Goal: Obtain resource: Download file/media

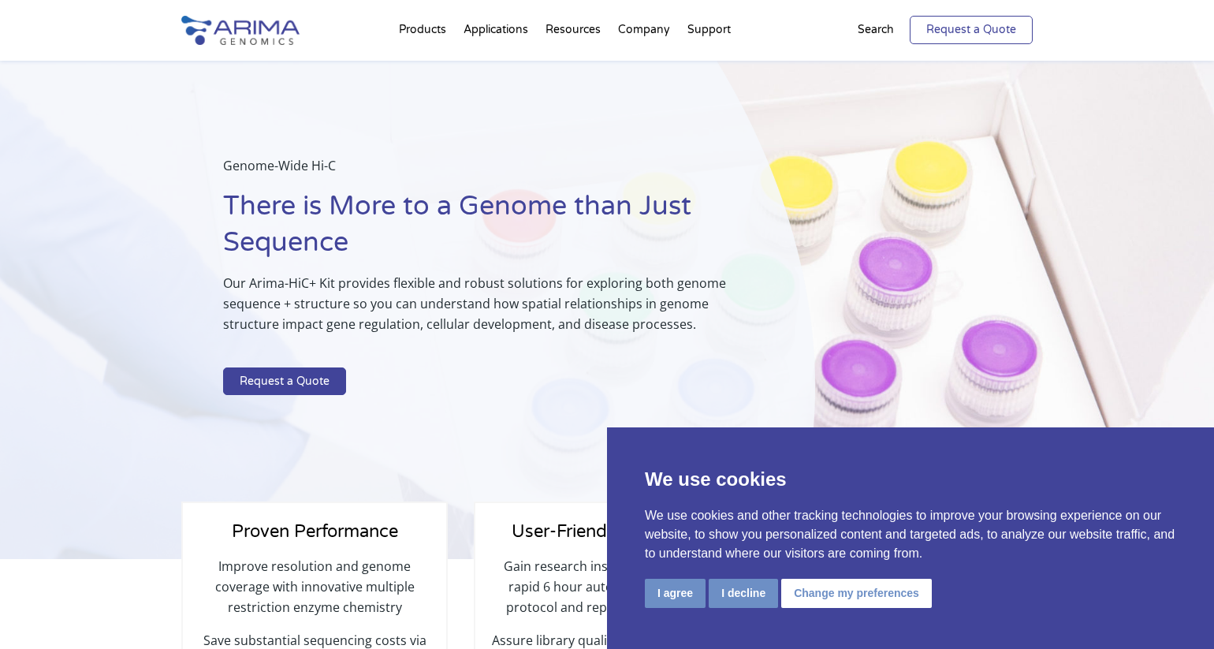
click at [959, 28] on link "Request a Quote" at bounding box center [971, 30] width 123 height 28
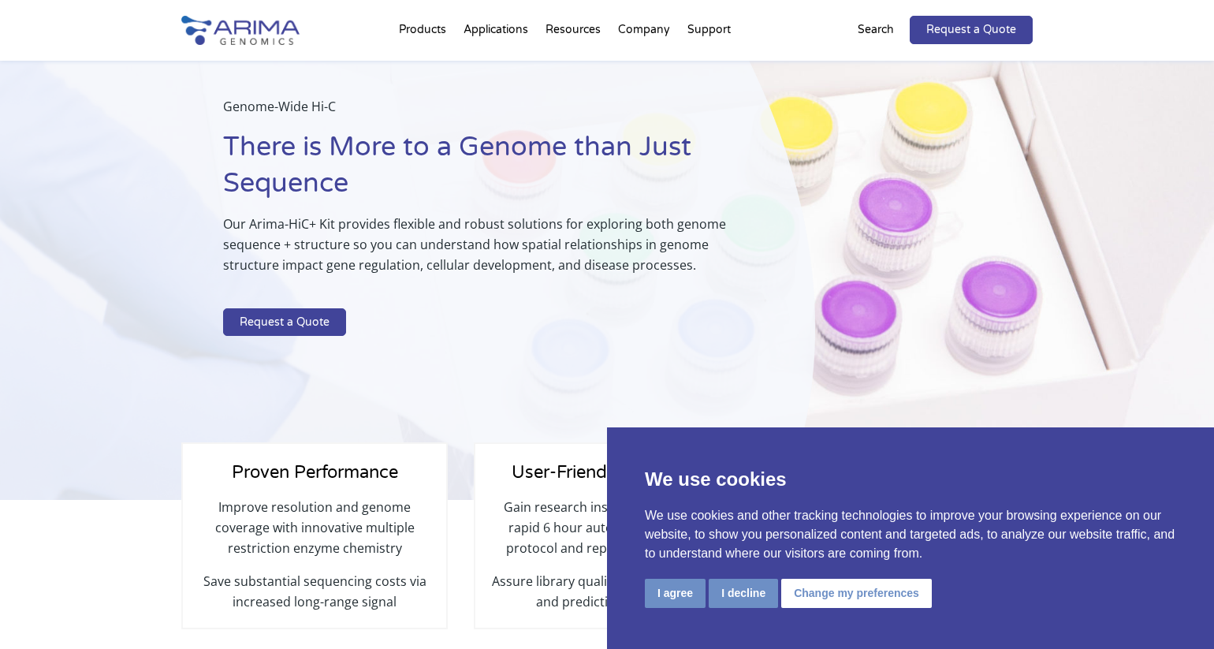
scroll to position [287, 0]
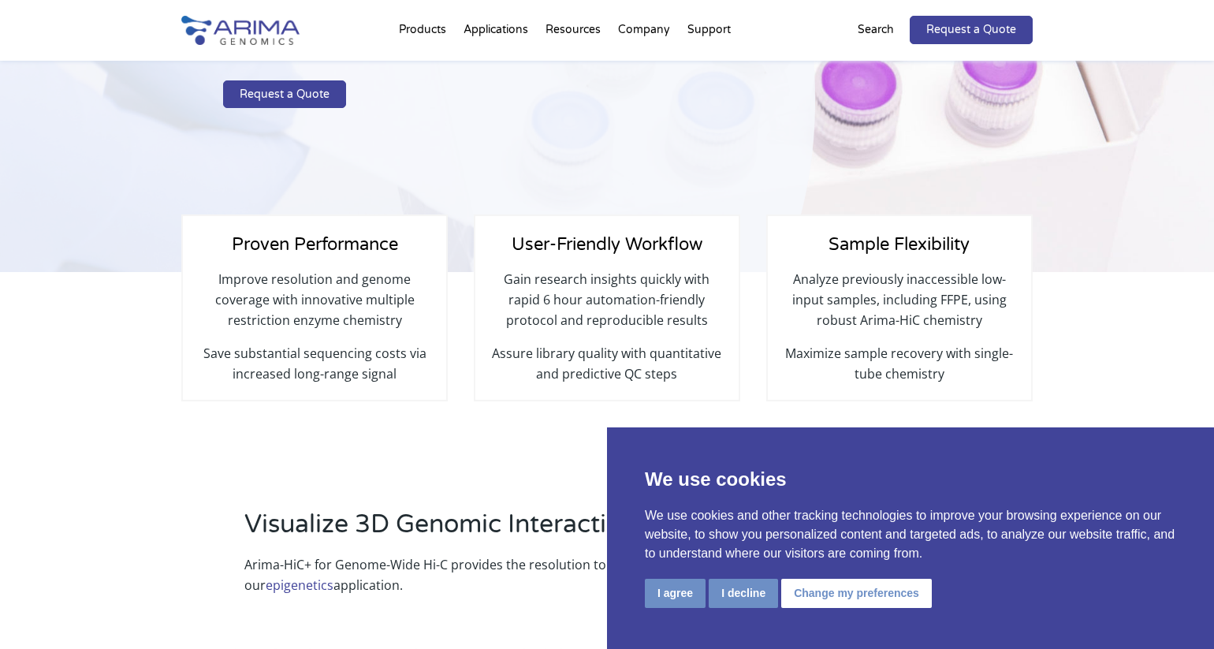
click at [674, 597] on button "I agree" at bounding box center [675, 593] width 61 height 29
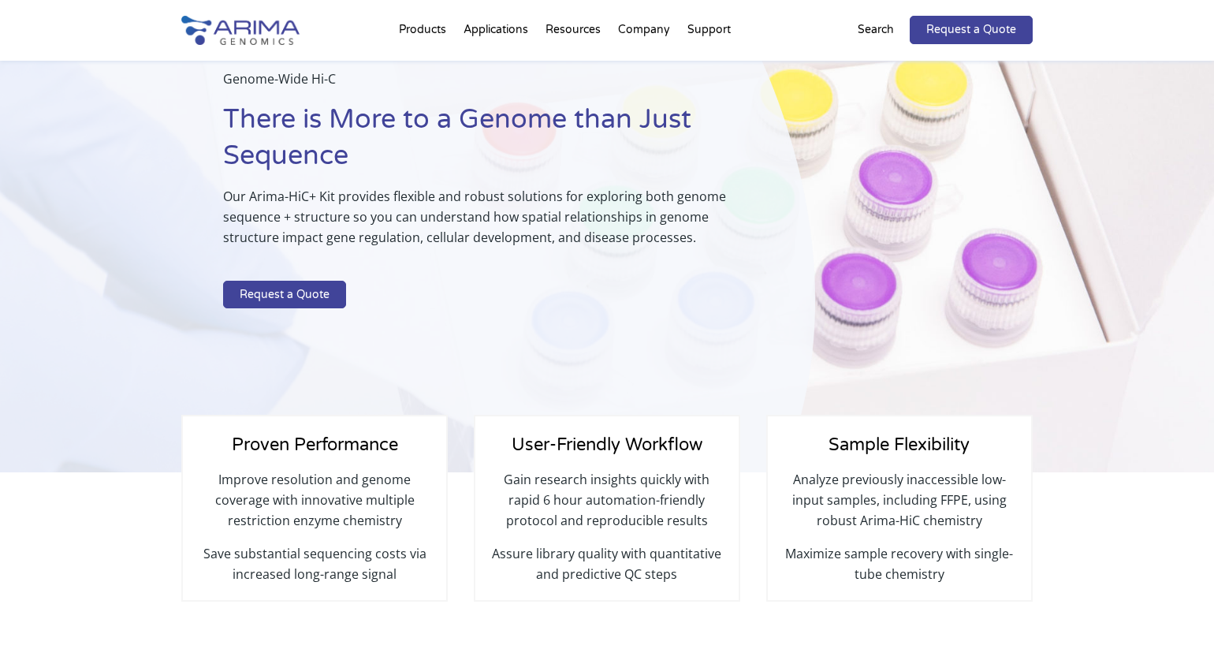
scroll to position [0, 0]
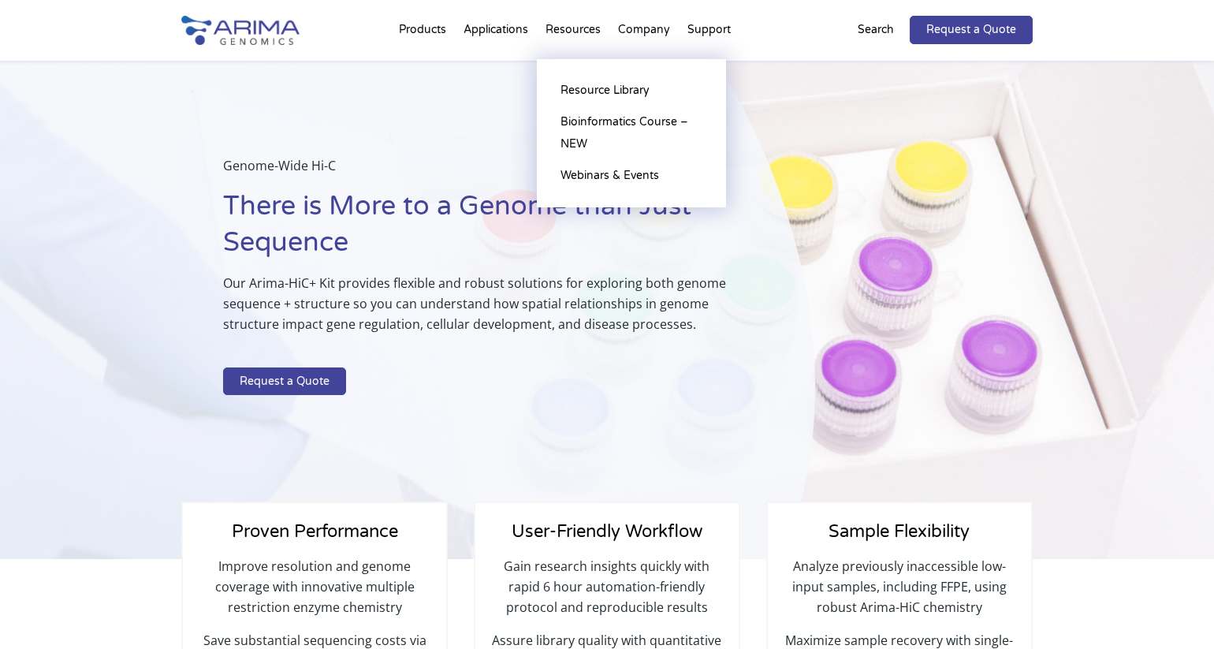
click at [573, 30] on li "Resources Resource Library Documentation Publications Literature Videos Blog Bi…" at bounding box center [573, 33] width 73 height 54
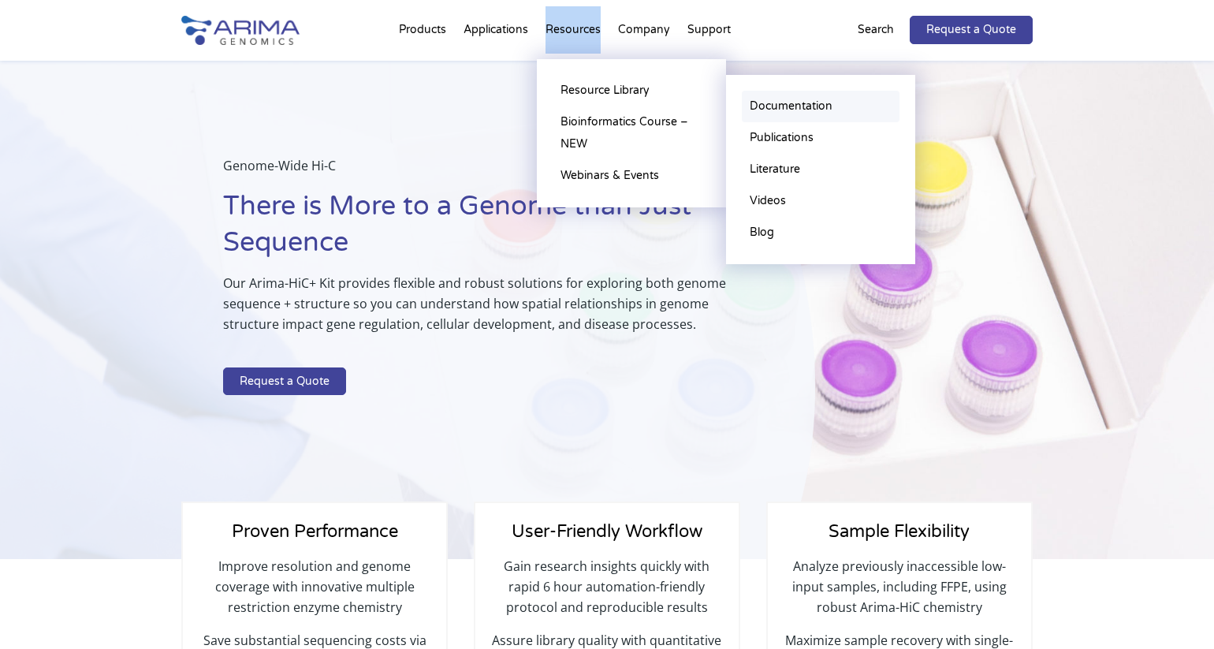
click at [783, 107] on link "Documentation" at bounding box center [821, 107] width 158 height 32
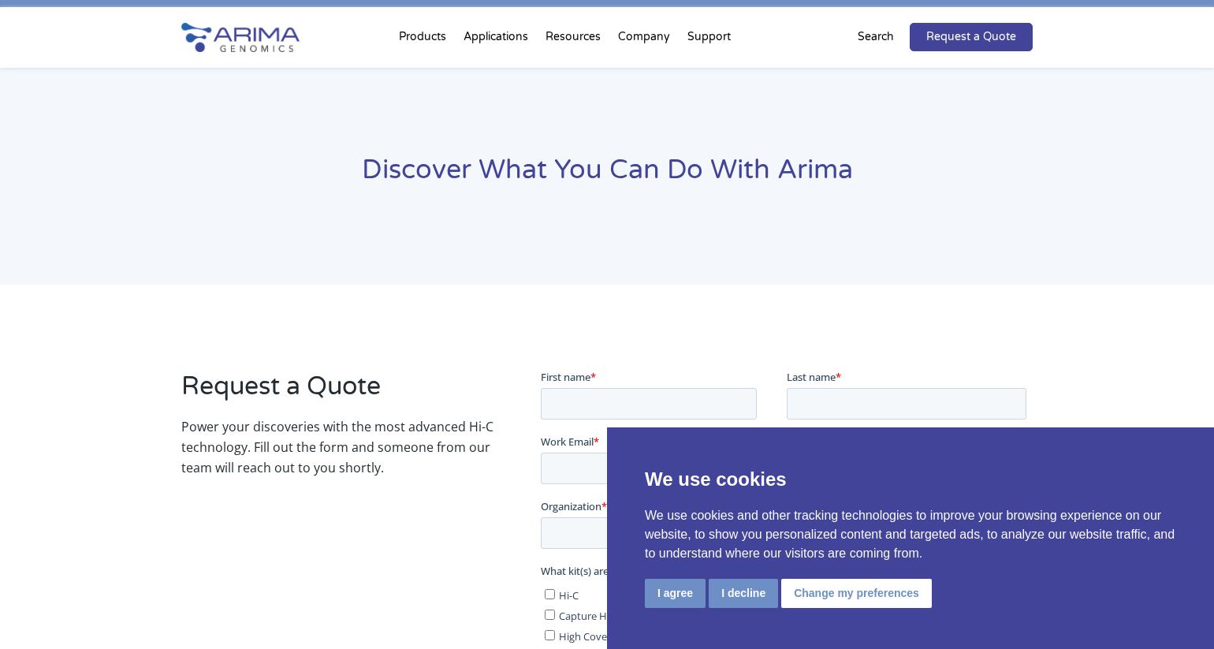
scroll to position [214, 0]
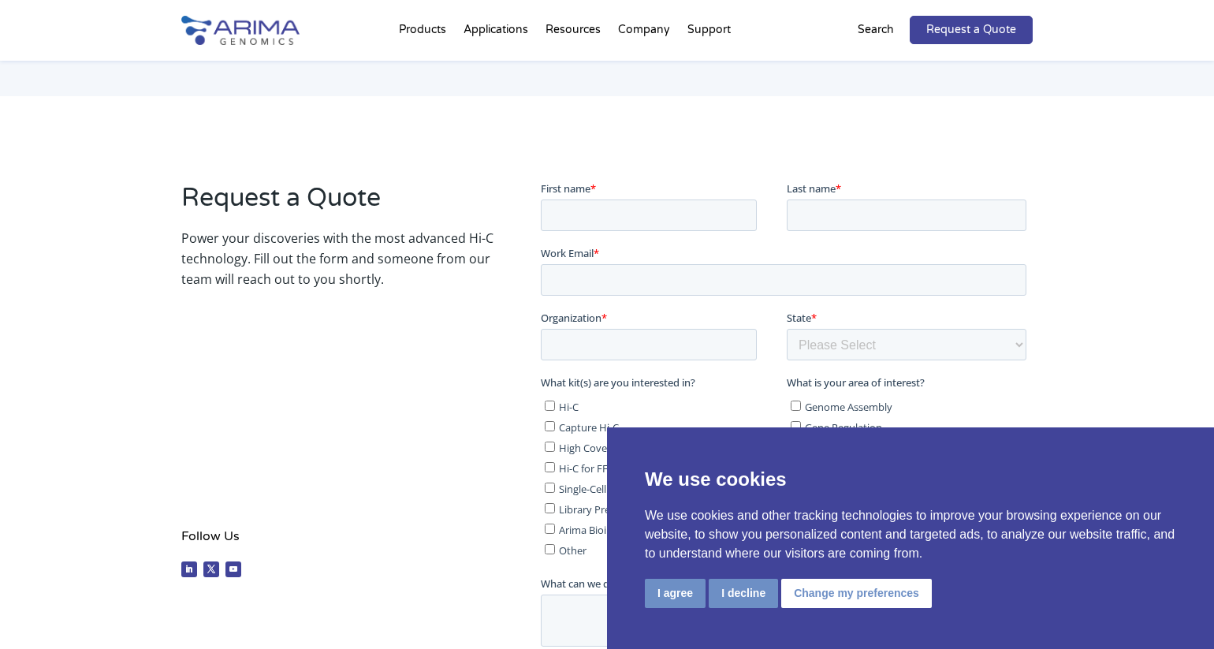
click at [674, 593] on button "I agree" at bounding box center [675, 593] width 61 height 29
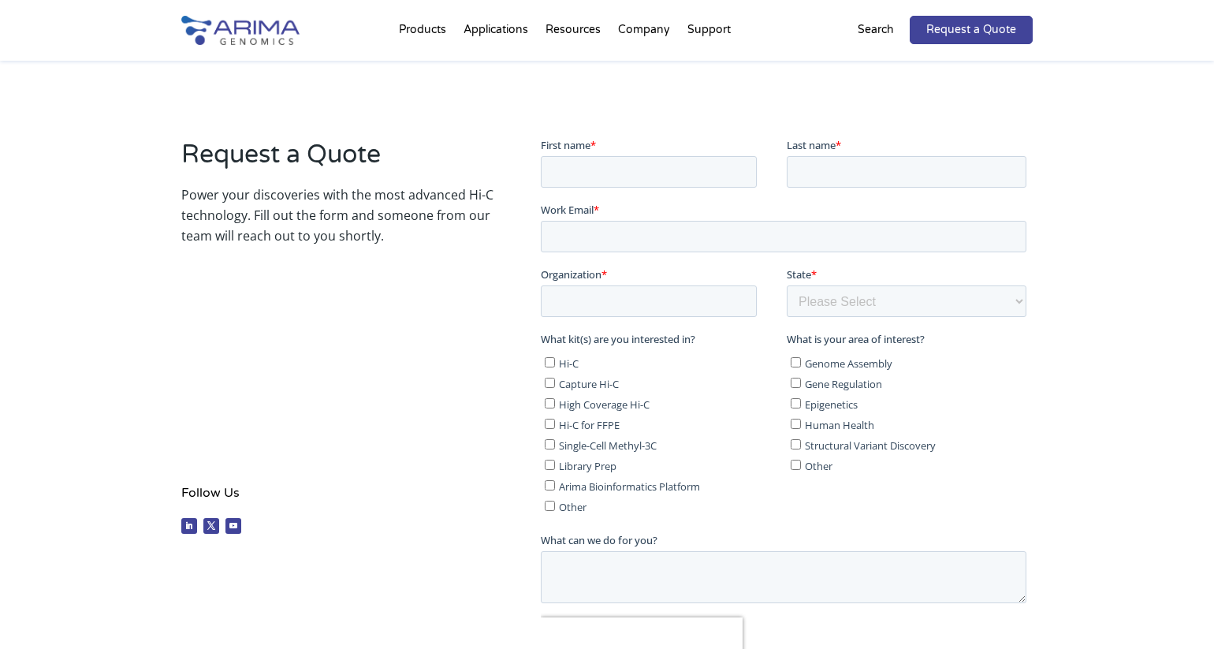
scroll to position [0, 0]
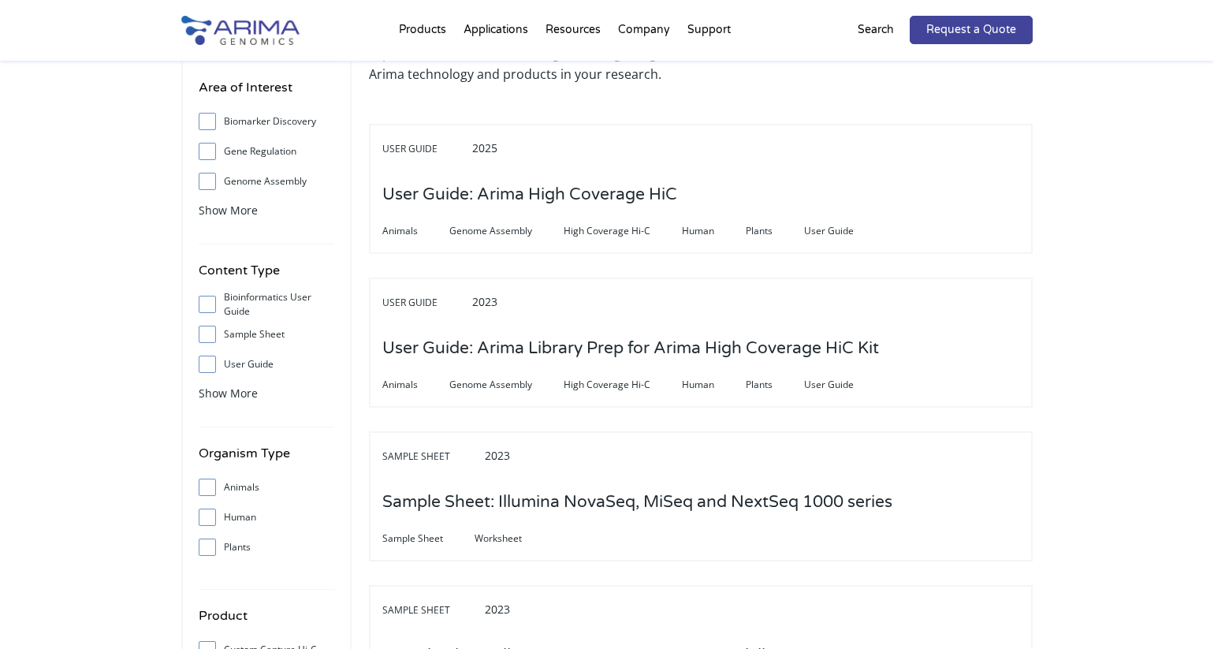
scroll to position [31, 0]
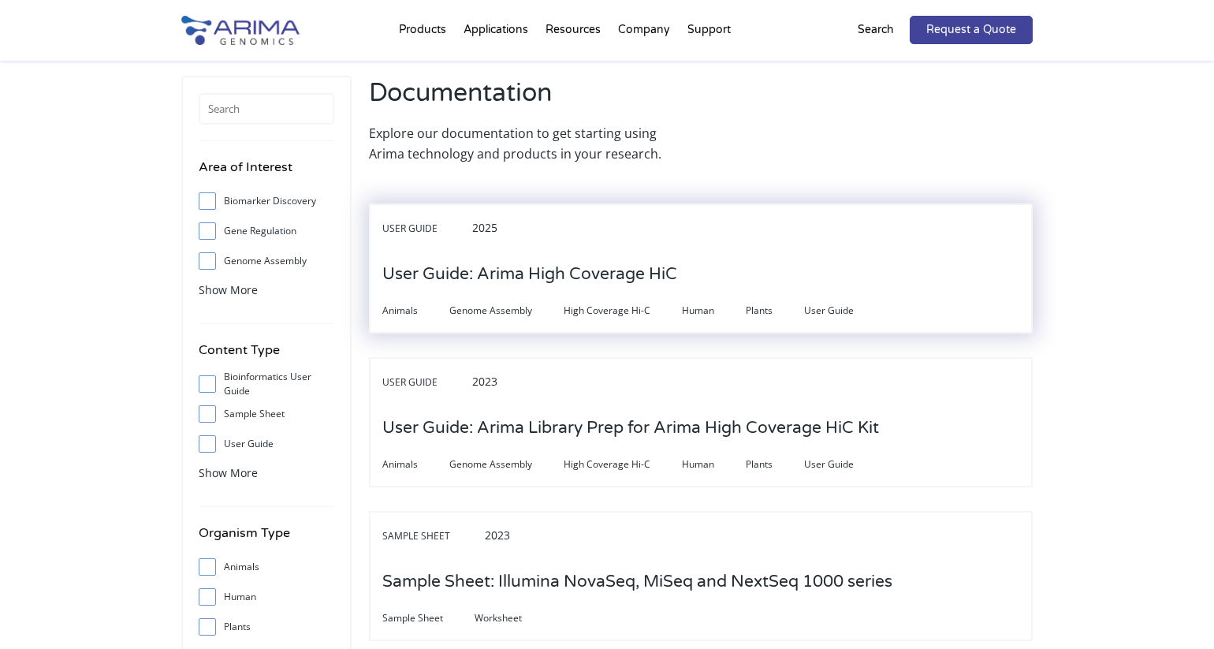
click at [452, 277] on h3 "User Guide: Arima High Coverage HiC" at bounding box center [529, 274] width 295 height 49
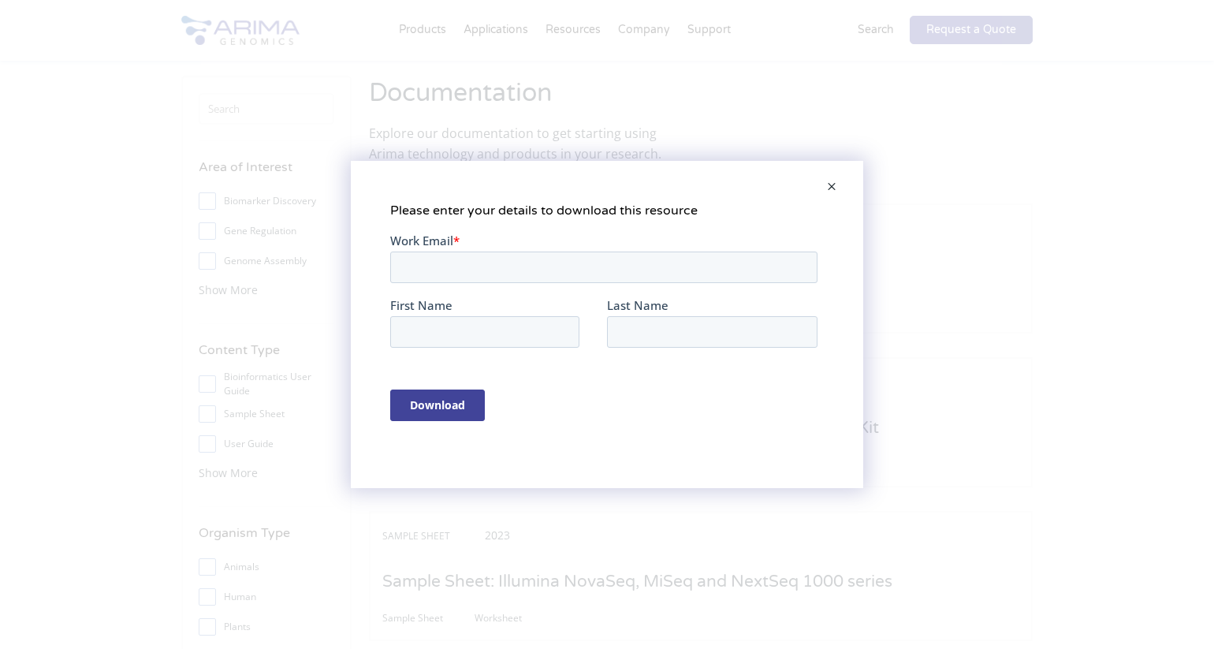
scroll to position [0, 0]
type input "judith.lopes@mnhn.fr"
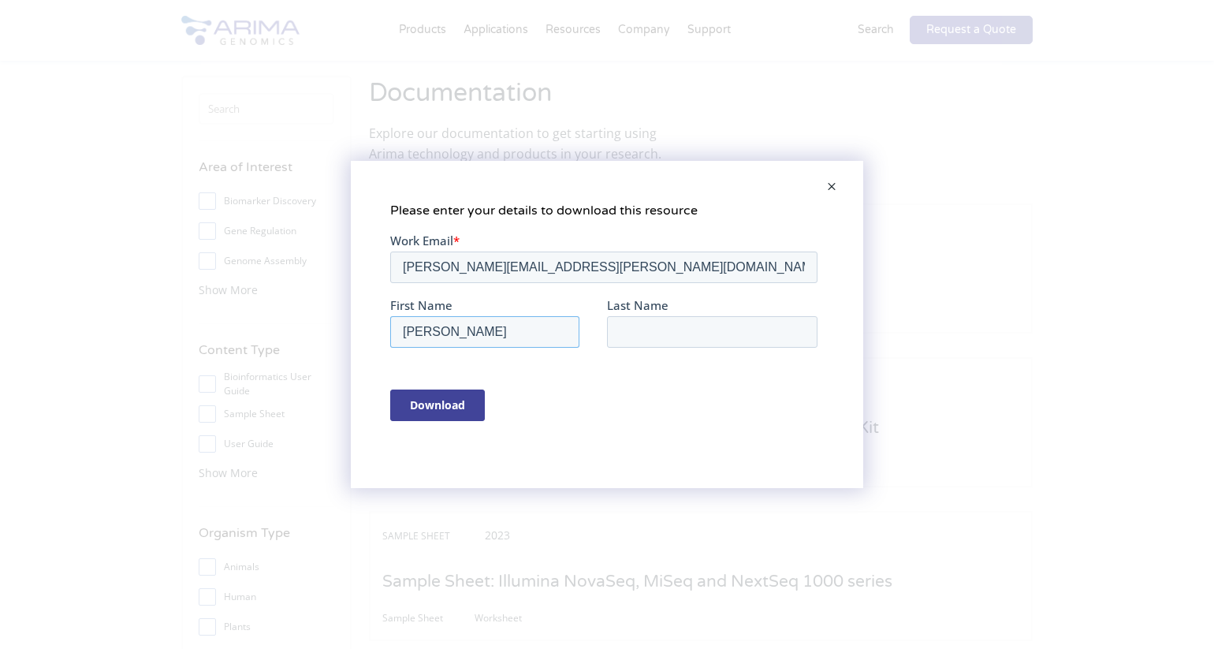
type input "Judith"
type input "[PERSON_NAME]"
click at [434, 406] on input "Download" at bounding box center [437, 405] width 95 height 32
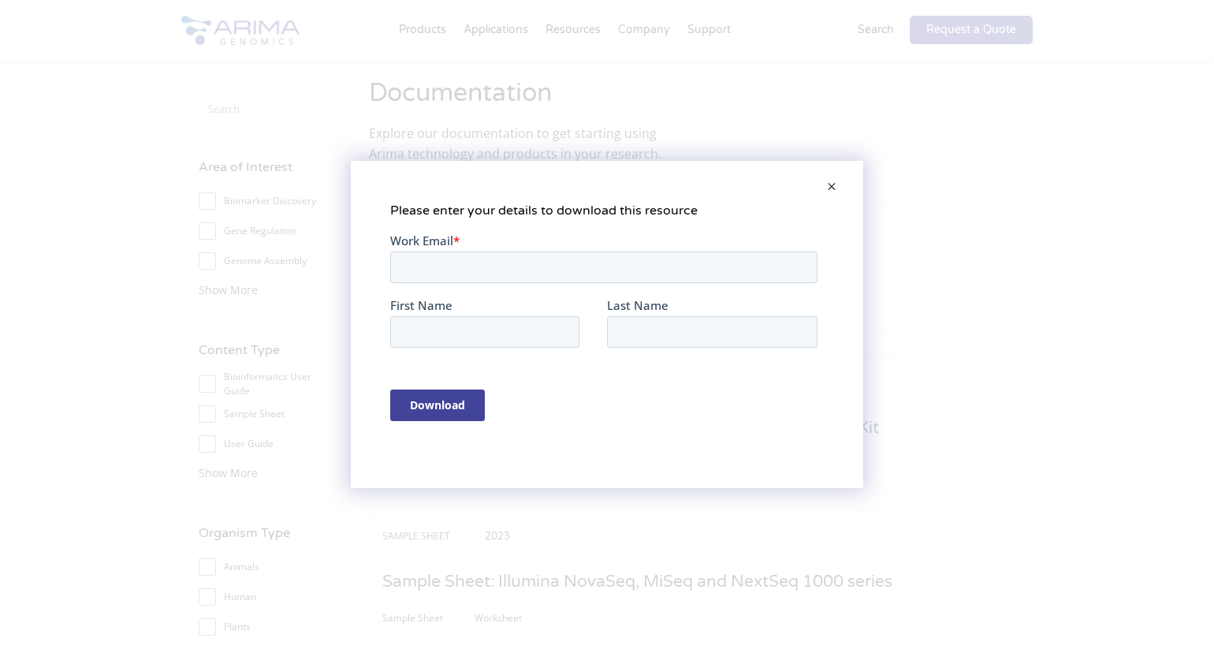
click at [832, 181] on span at bounding box center [832, 188] width 32 height 38
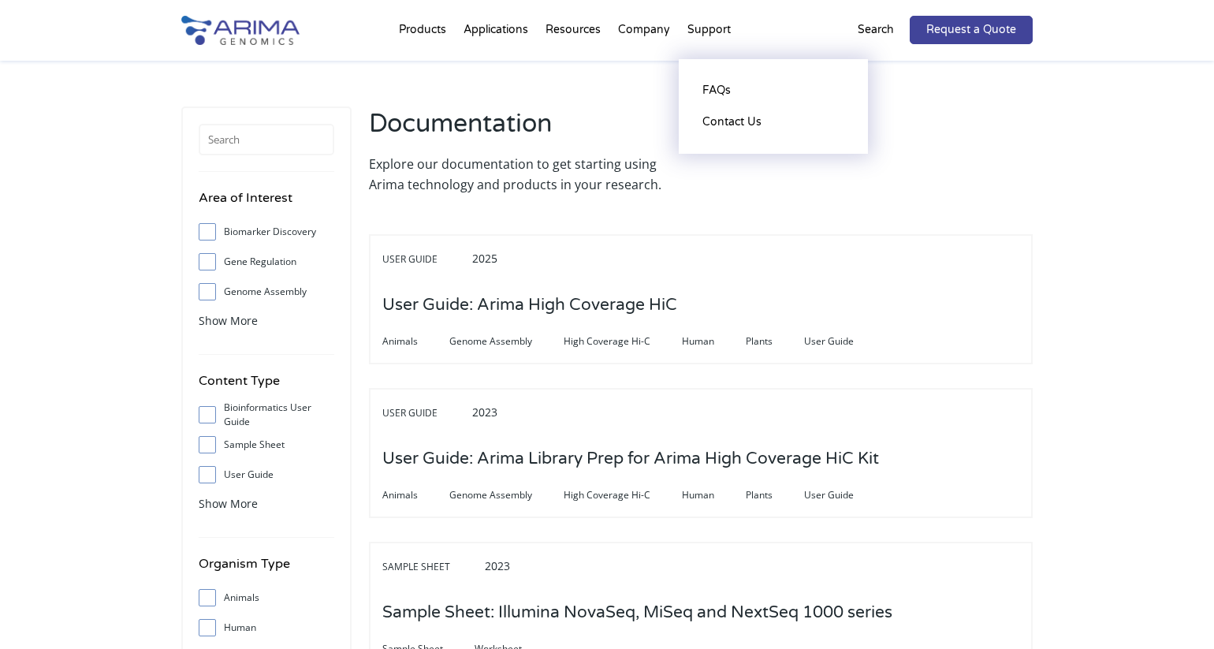
click at [701, 31] on li "Support FAQs Contact Us" at bounding box center [709, 33] width 61 height 54
click at [734, 122] on link "Contact Us" at bounding box center [773, 122] width 158 height 32
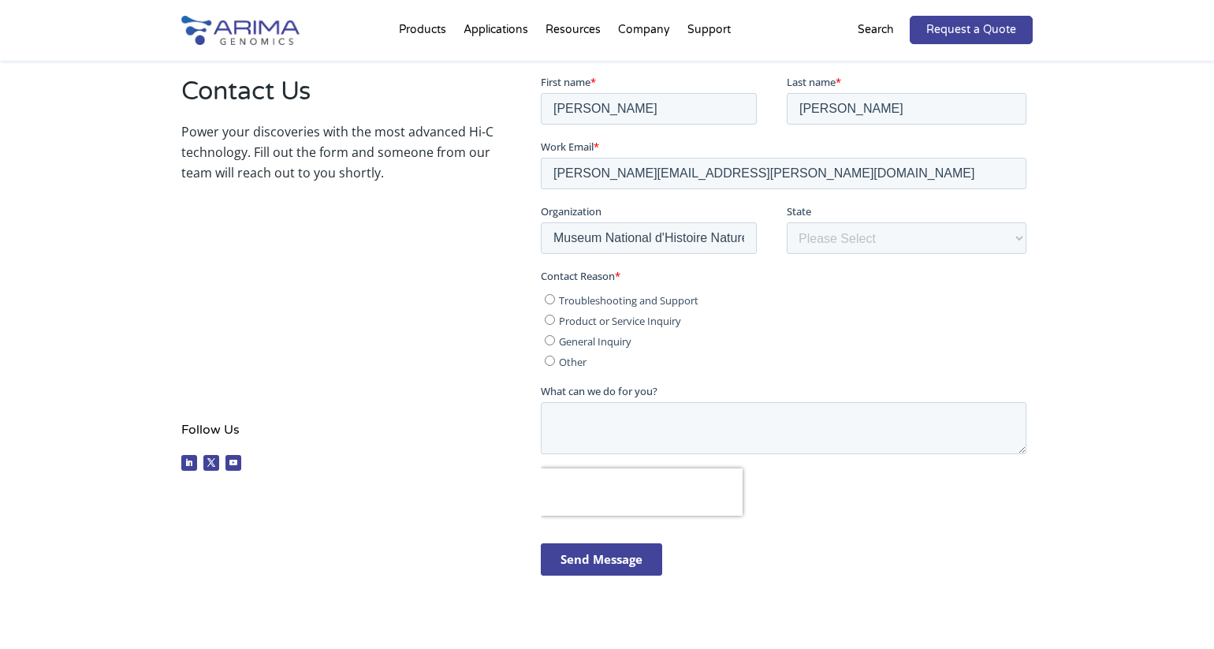
scroll to position [320, 0]
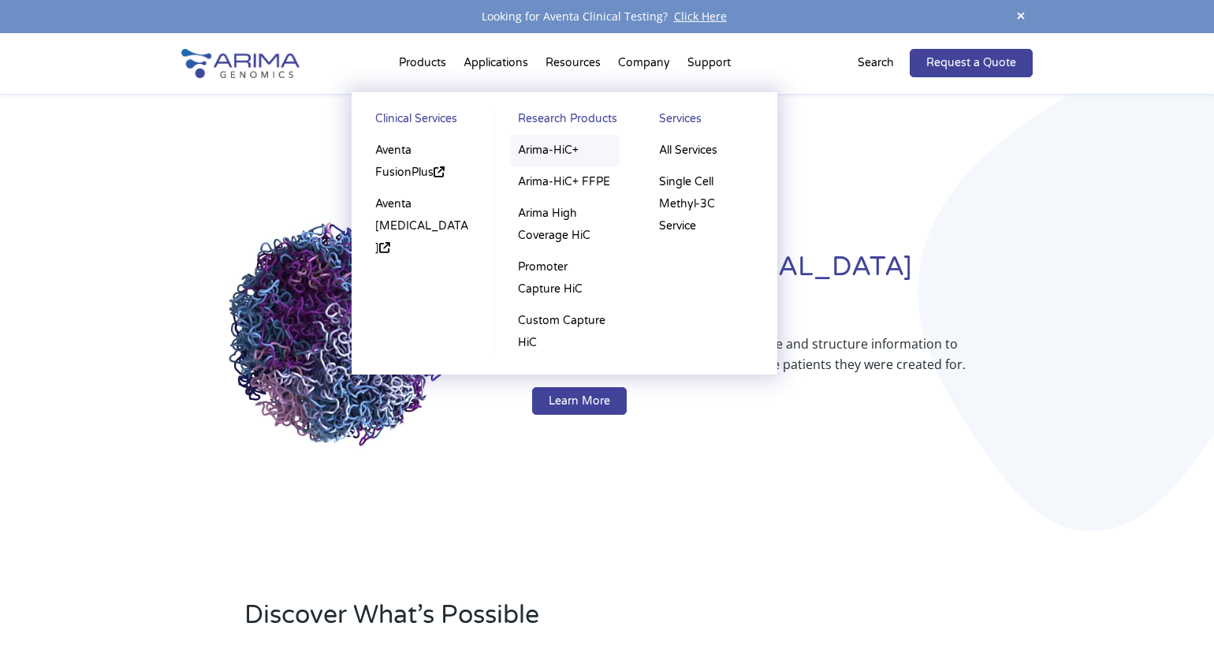
click at [553, 151] on link "Arima-HiC+" at bounding box center [565, 151] width 110 height 32
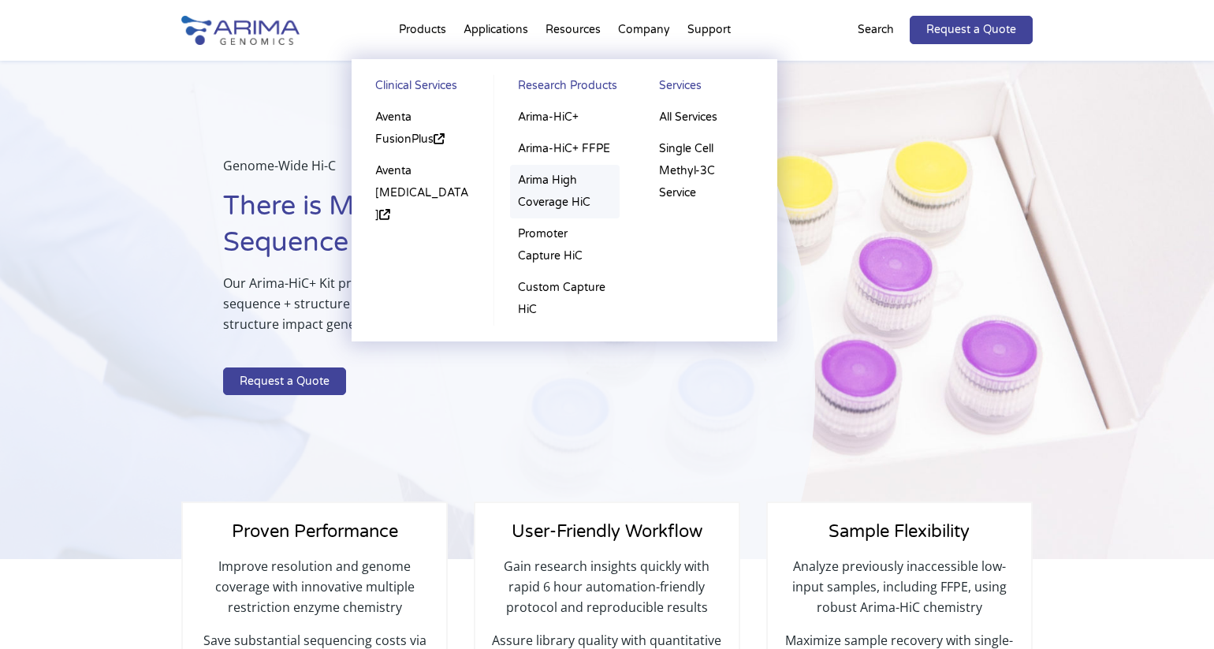
click at [539, 200] on link "Arima High Coverage HiC" at bounding box center [565, 192] width 110 height 54
